Goal: Book appointment/travel/reservation

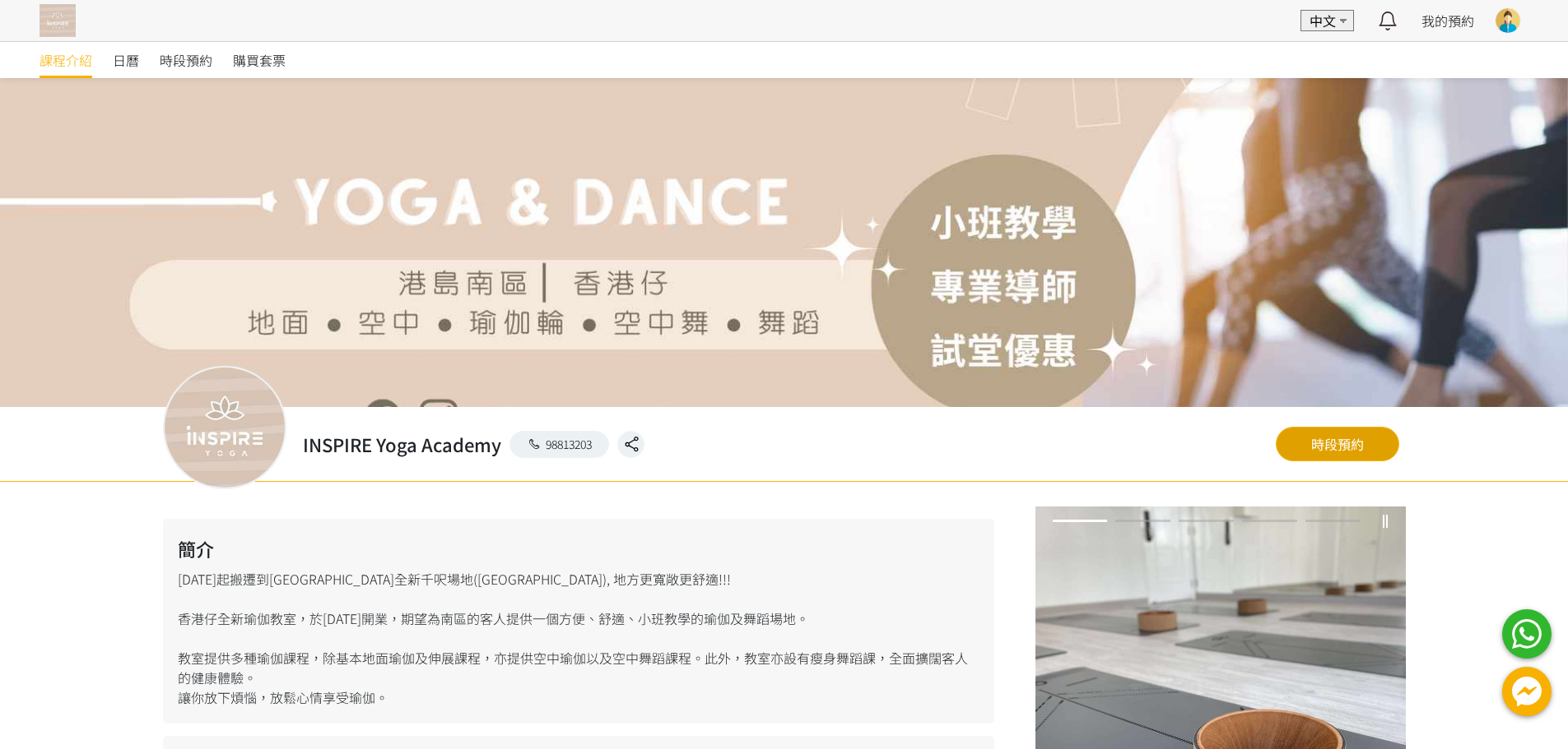
click at [1349, 430] on link "時段預約" at bounding box center [1338, 444] width 124 height 35
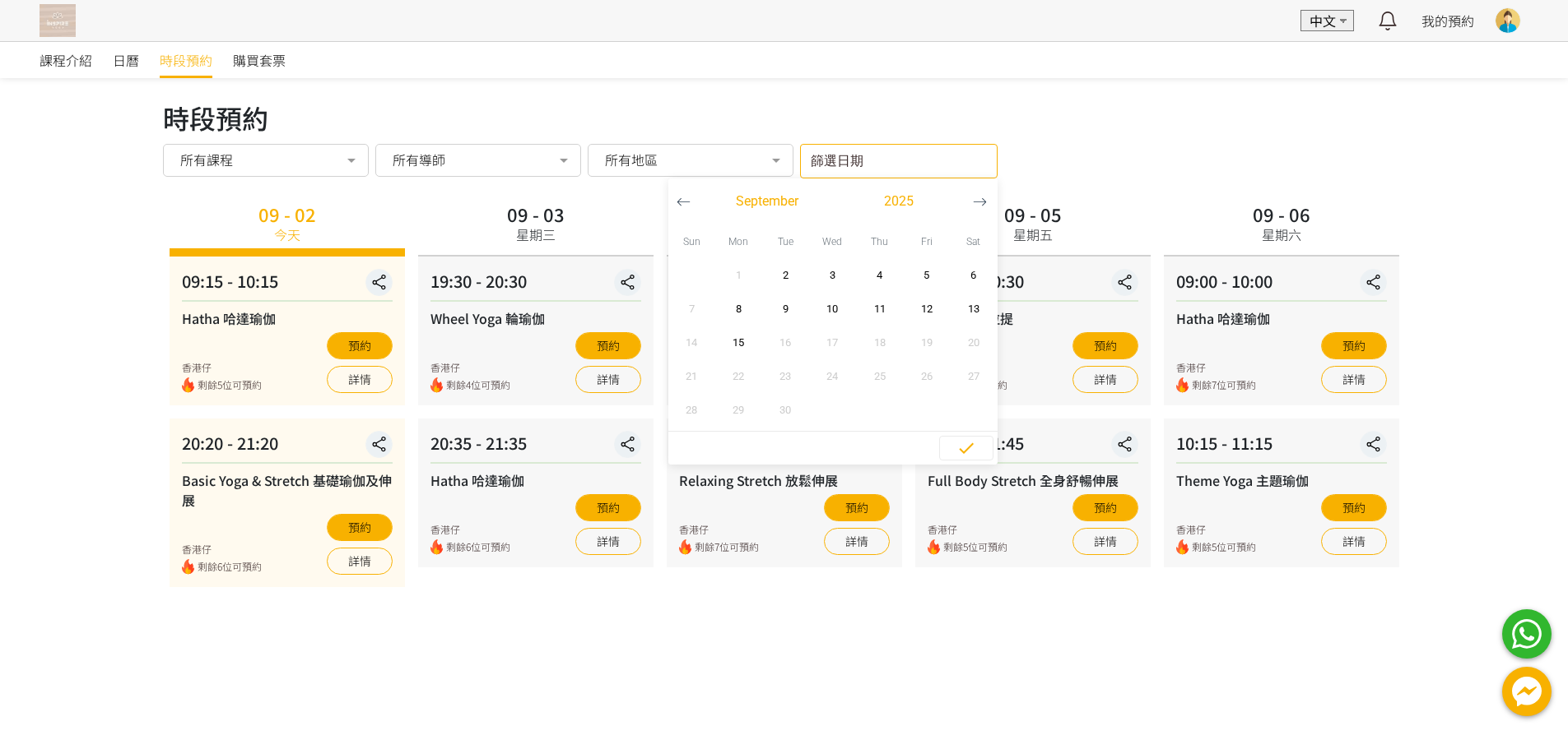
click at [955, 166] on input "篩選日期" at bounding box center [898, 161] width 198 height 35
click at [826, 312] on span "10" at bounding box center [833, 310] width 37 height 17
type input "[DATE] - ..."
